Goal: Task Accomplishment & Management: Manage account settings

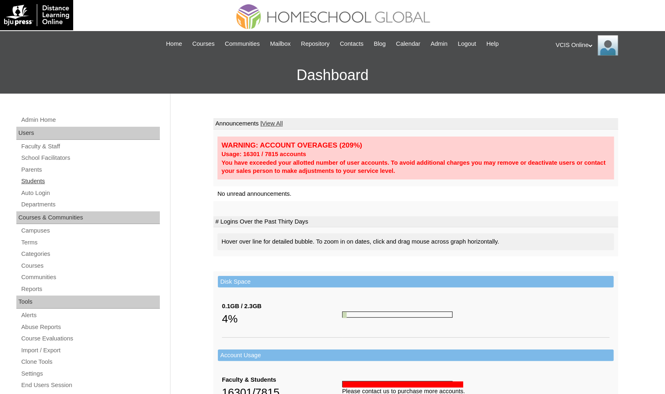
click at [49, 178] on link "Students" at bounding box center [89, 181] width 139 height 10
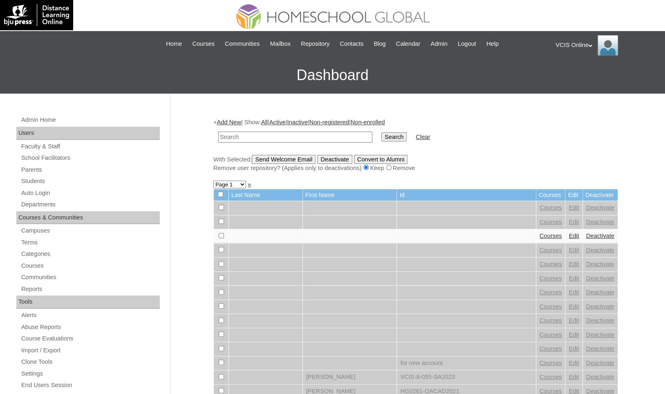
paste input "VCIS014-KA-SA2025"
type input "VCIS014-KA-SA2025"
click at [382, 133] on input "Search" at bounding box center [394, 137] width 25 height 9
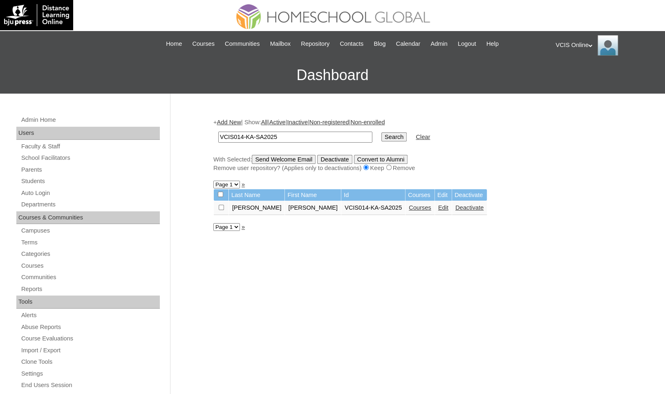
click at [438, 207] on link "Edit" at bounding box center [443, 207] width 10 height 7
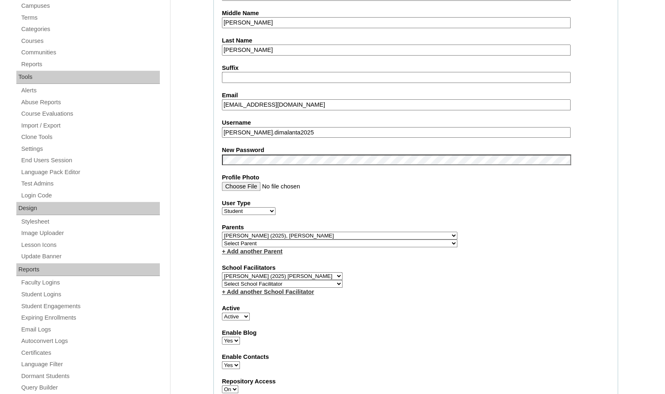
scroll to position [241, 0]
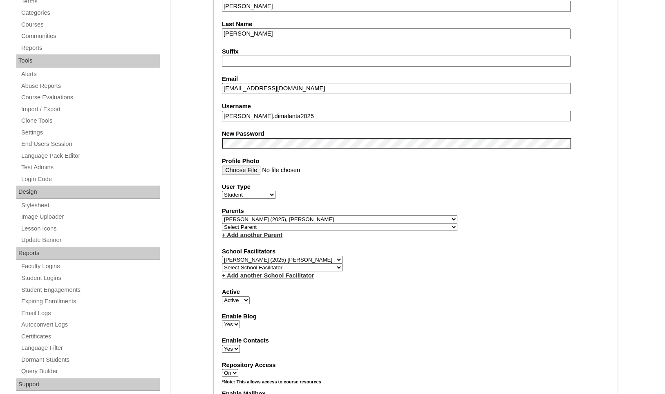
click at [339, 117] on input "[PERSON_NAME].dimalanta2025" at bounding box center [396, 116] width 349 height 11
paste input "aKLmxD"
click at [310, 116] on input "[PERSON_NAME].dimalanta2025 aKLmxD" at bounding box center [396, 116] width 349 height 11
type input "[PERSON_NAME].dimalanta2025"
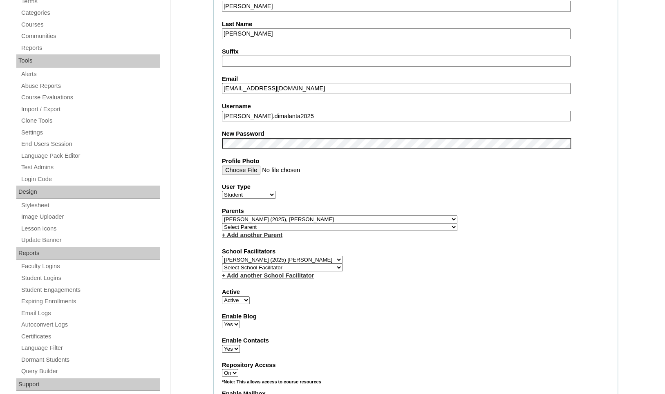
click at [592, 361] on label "Repository Access" at bounding box center [416, 365] width 388 height 9
click at [238, 369] on select "On Off" at bounding box center [230, 373] width 16 height 8
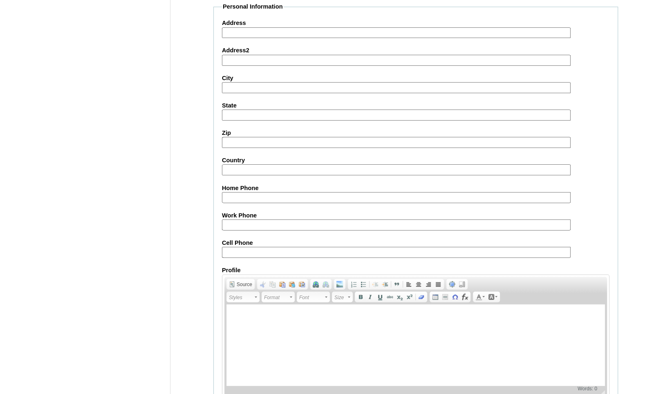
scroll to position [852, 0]
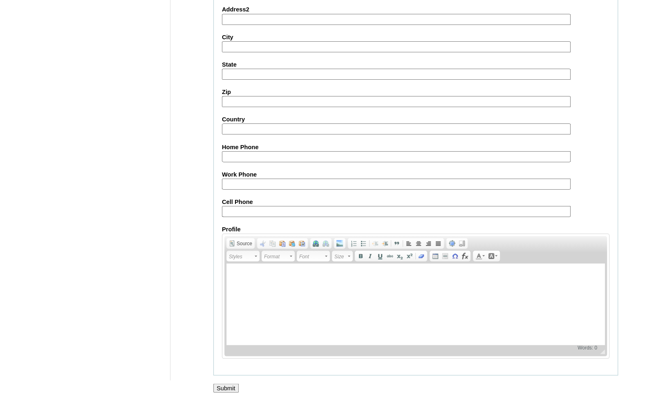
click at [232, 384] on input "Submit" at bounding box center [225, 388] width 25 height 9
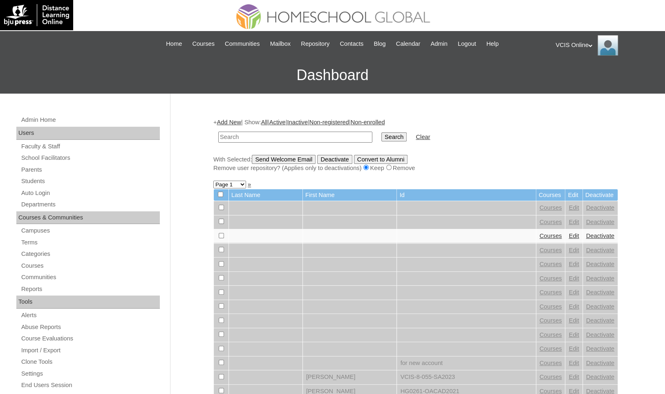
click at [577, 42] on div "VCIS Online My Profile My Settings Logout" at bounding box center [606, 45] width 101 height 20
click at [575, 74] on span "Logout" at bounding box center [570, 77] width 16 height 6
